Goal: Transaction & Acquisition: Purchase product/service

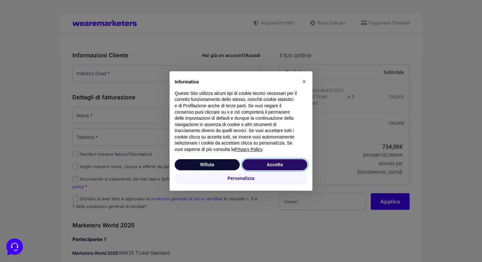
click at [264, 164] on button "Accetta" at bounding box center [274, 164] width 65 height 11
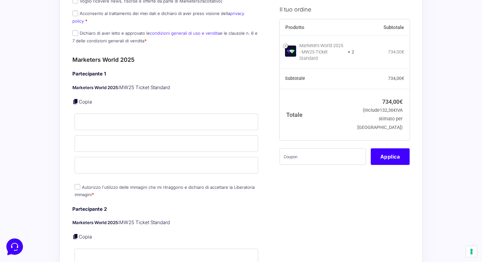
scroll to position [166, 0]
click at [134, 84] on p "Marketers World 2025: MW25 Ticket Standard" at bounding box center [166, 87] width 188 height 7
click at [142, 98] on p "Copia" at bounding box center [166, 101] width 188 height 7
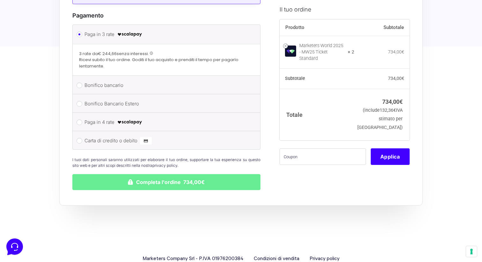
scroll to position [727, 0]
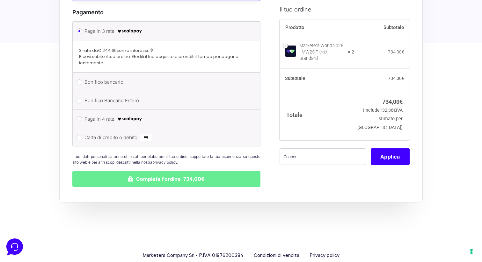
click at [103, 114] on label "Paga in 4 rate" at bounding box center [165, 119] width 162 height 10
click at [82, 116] on input "Paga in 4 rate" at bounding box center [80, 119] width 6 height 6
radio input "true"
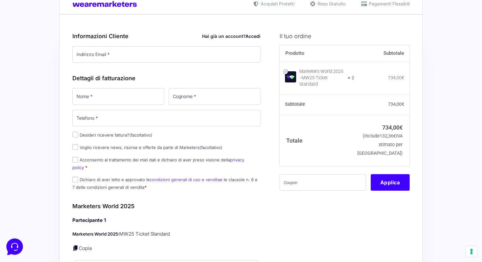
scroll to position [0, 0]
